Goal: Check status

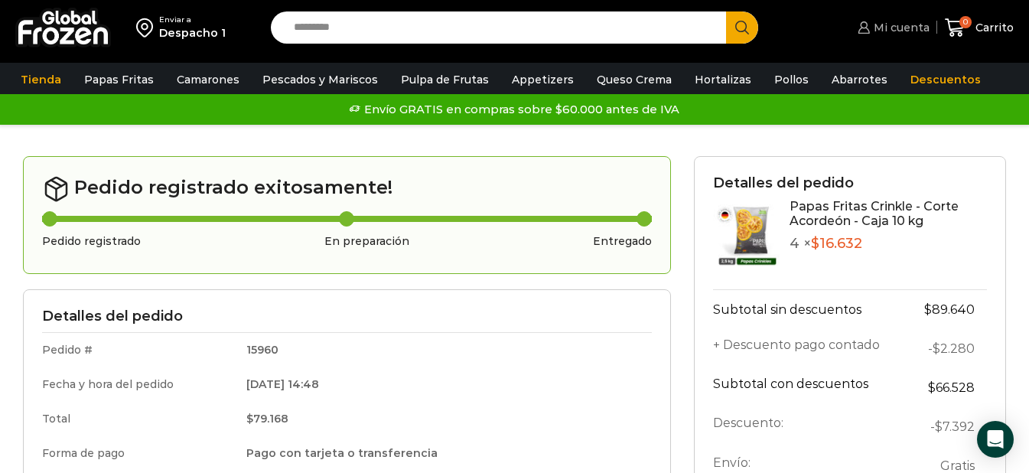
click at [908, 28] on span "Mi cuenta" at bounding box center [900, 27] width 60 height 15
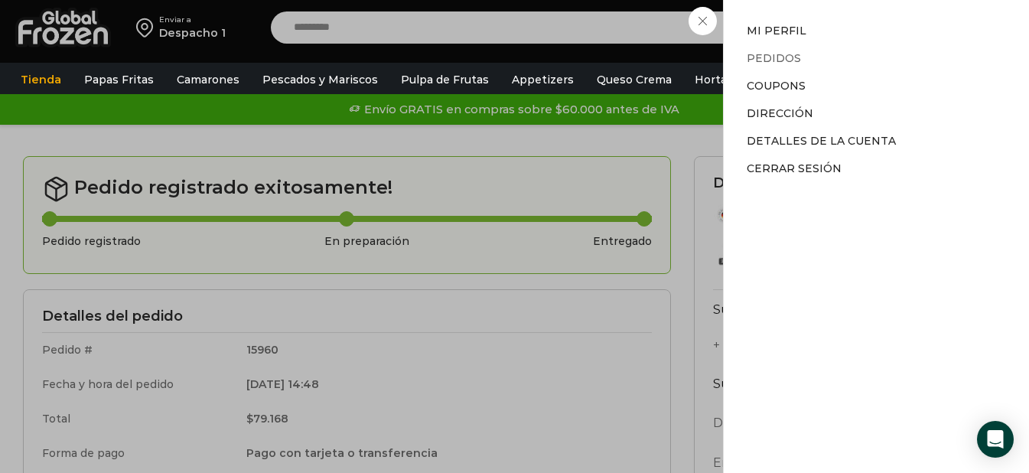
click at [781, 55] on link "Pedidos" at bounding box center [774, 58] width 54 height 14
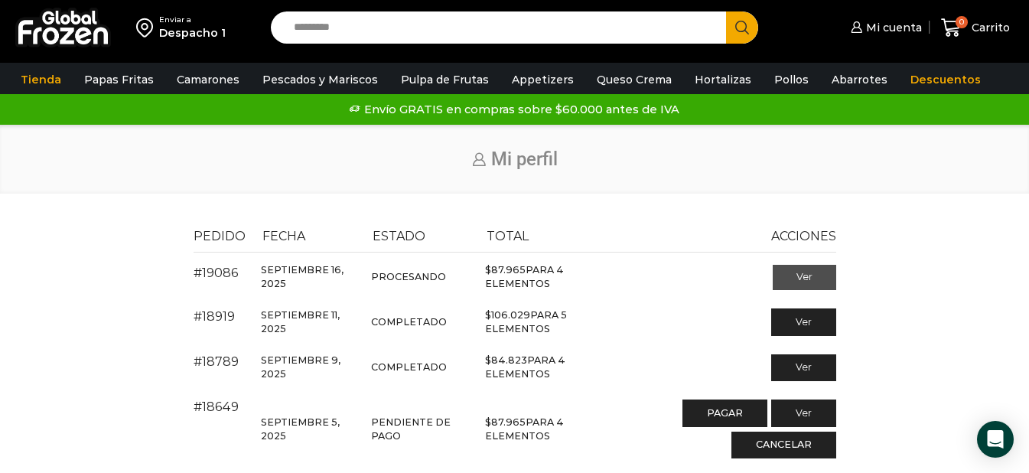
click at [797, 272] on link "Ver" at bounding box center [805, 278] width 64 height 26
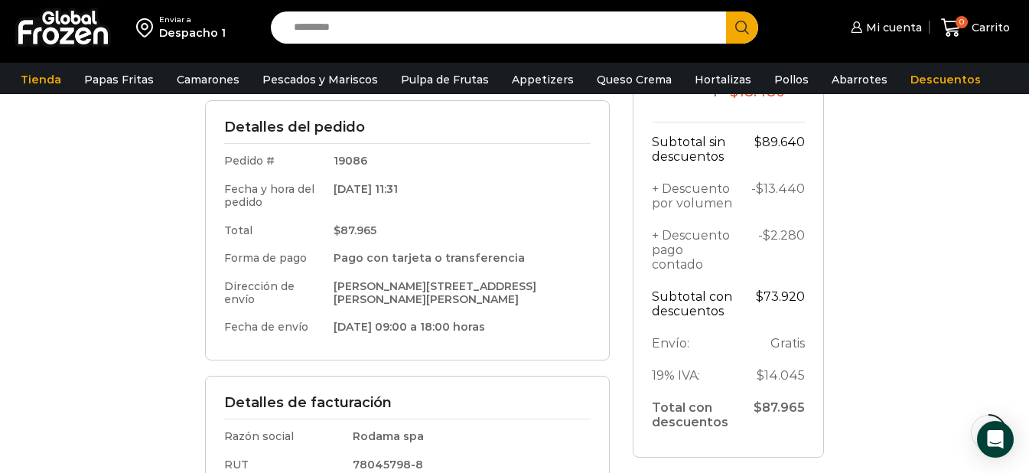
scroll to position [306, 0]
